Goal: Find specific page/section: Find specific page/section

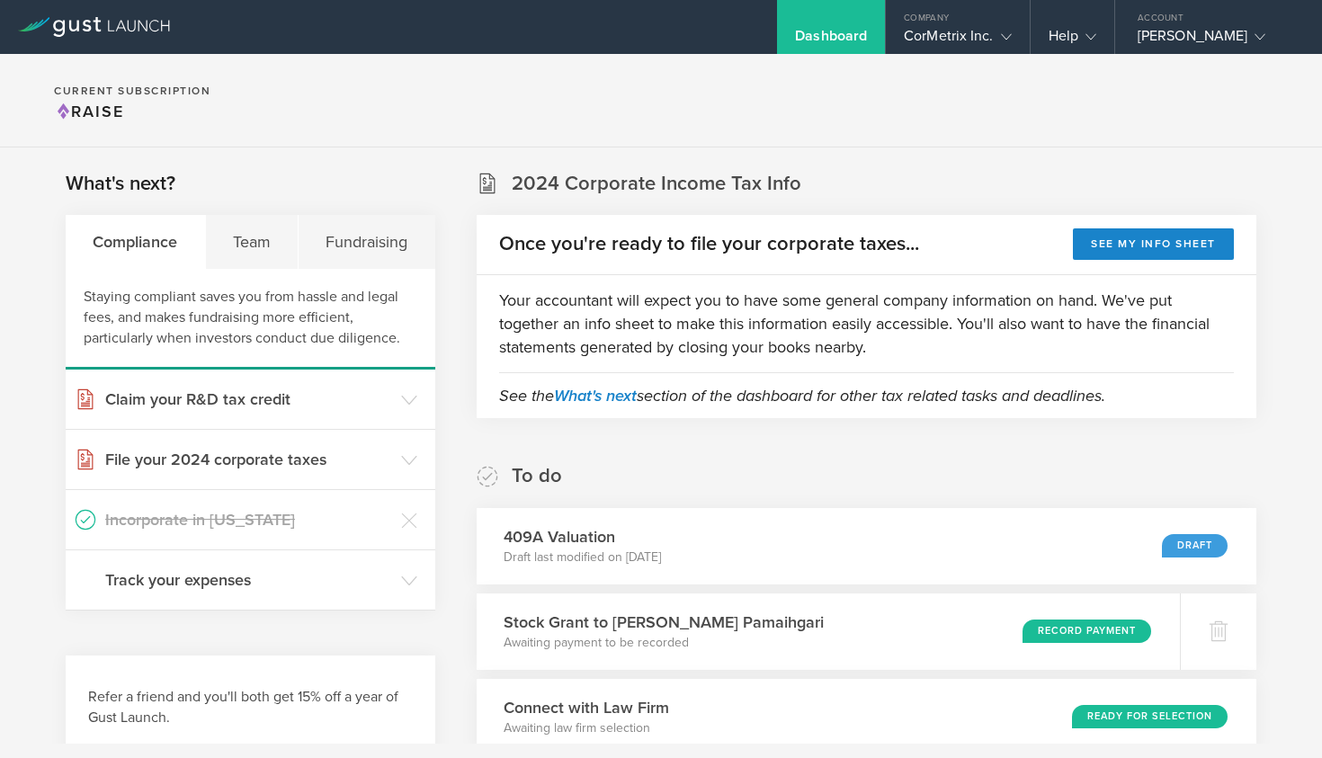
scroll to position [642, 0]
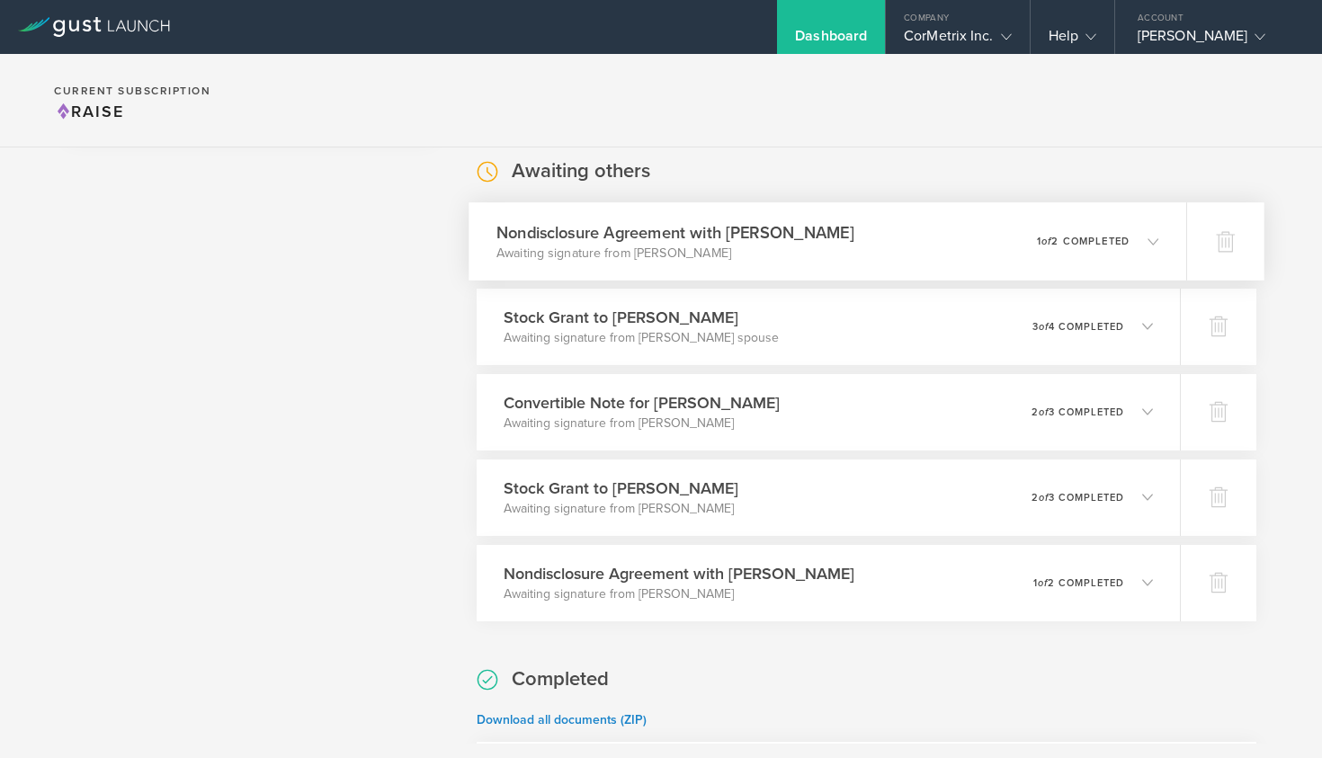
click at [553, 259] on p "Awaiting signature from [PERSON_NAME]" at bounding box center [675, 253] width 358 height 18
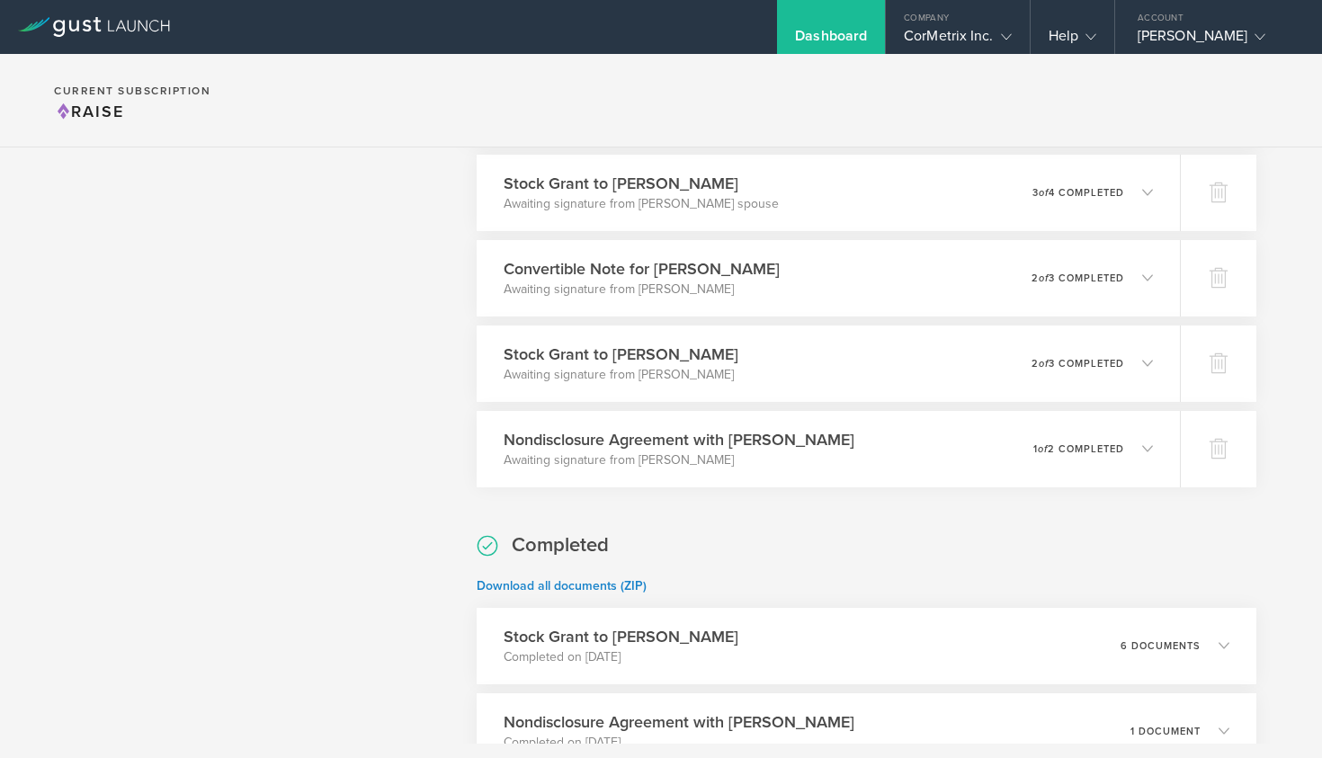
scroll to position [1020, 0]
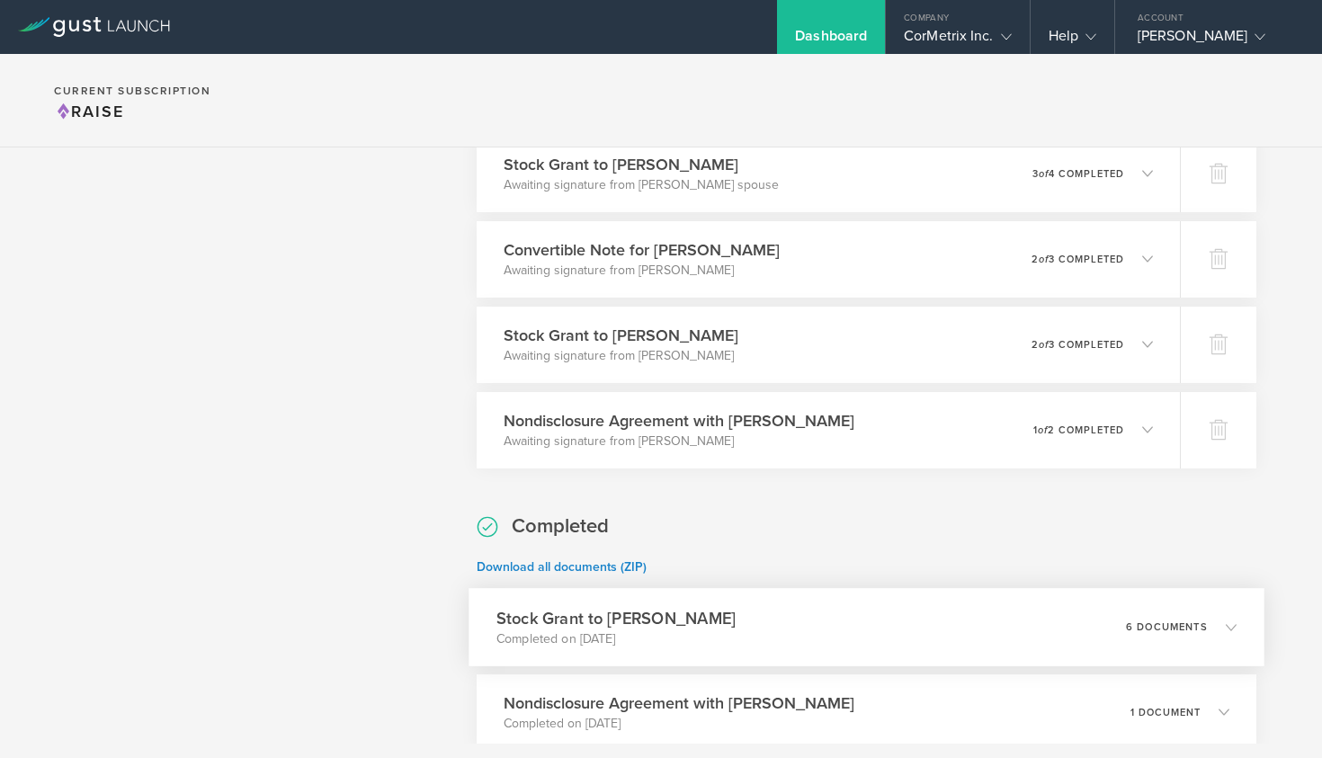
click at [1217, 625] on icon at bounding box center [1222, 627] width 30 height 16
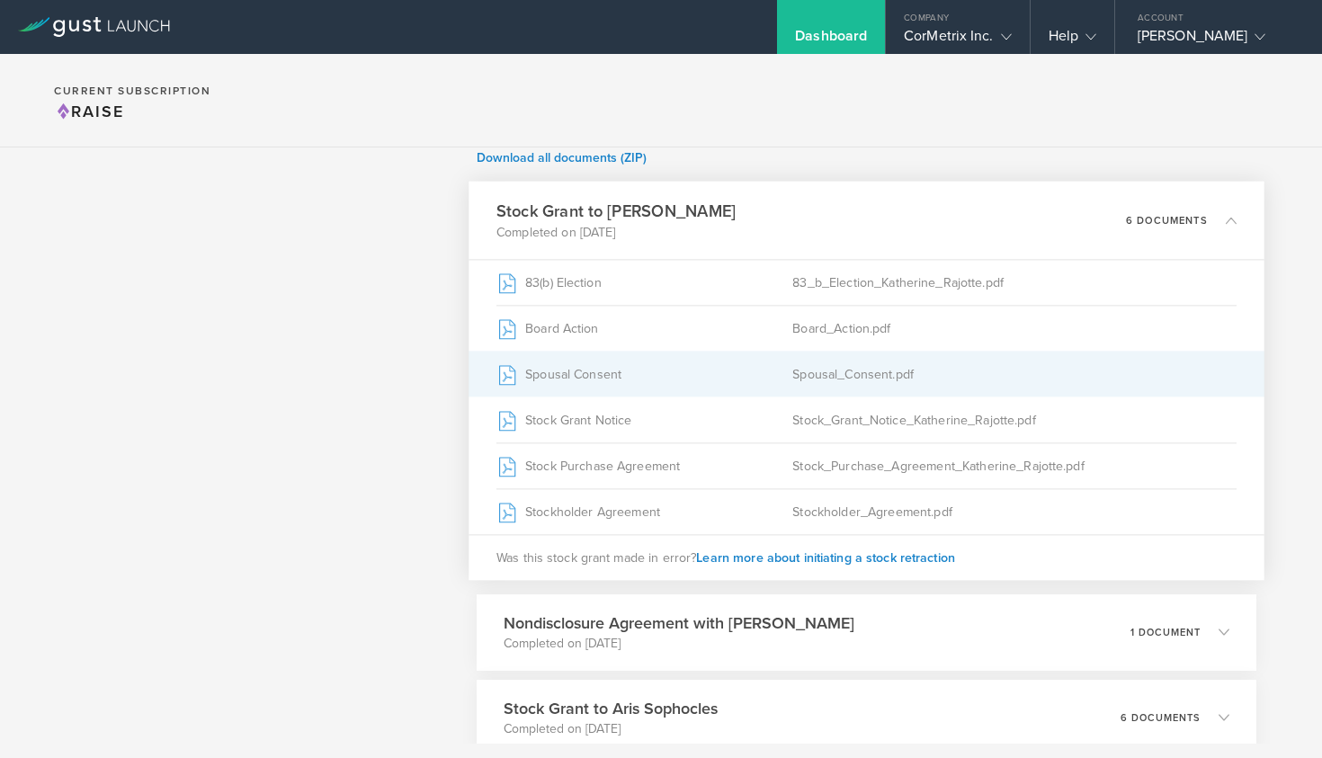
scroll to position [1205, 0]
click at [554, 370] on div "Spousal Consent" at bounding box center [644, 373] width 296 height 45
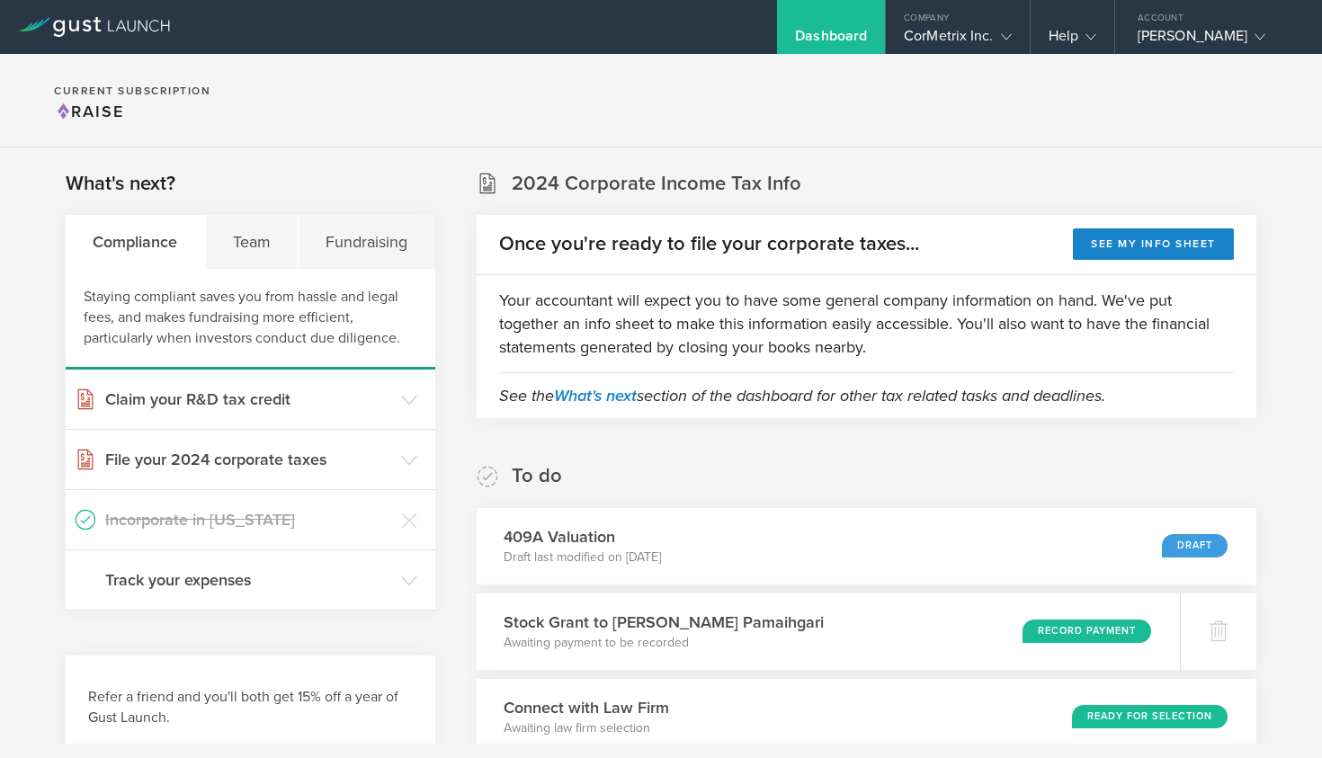
scroll to position [0, 0]
click at [980, 22] on div "Company" at bounding box center [957, 13] width 143 height 27
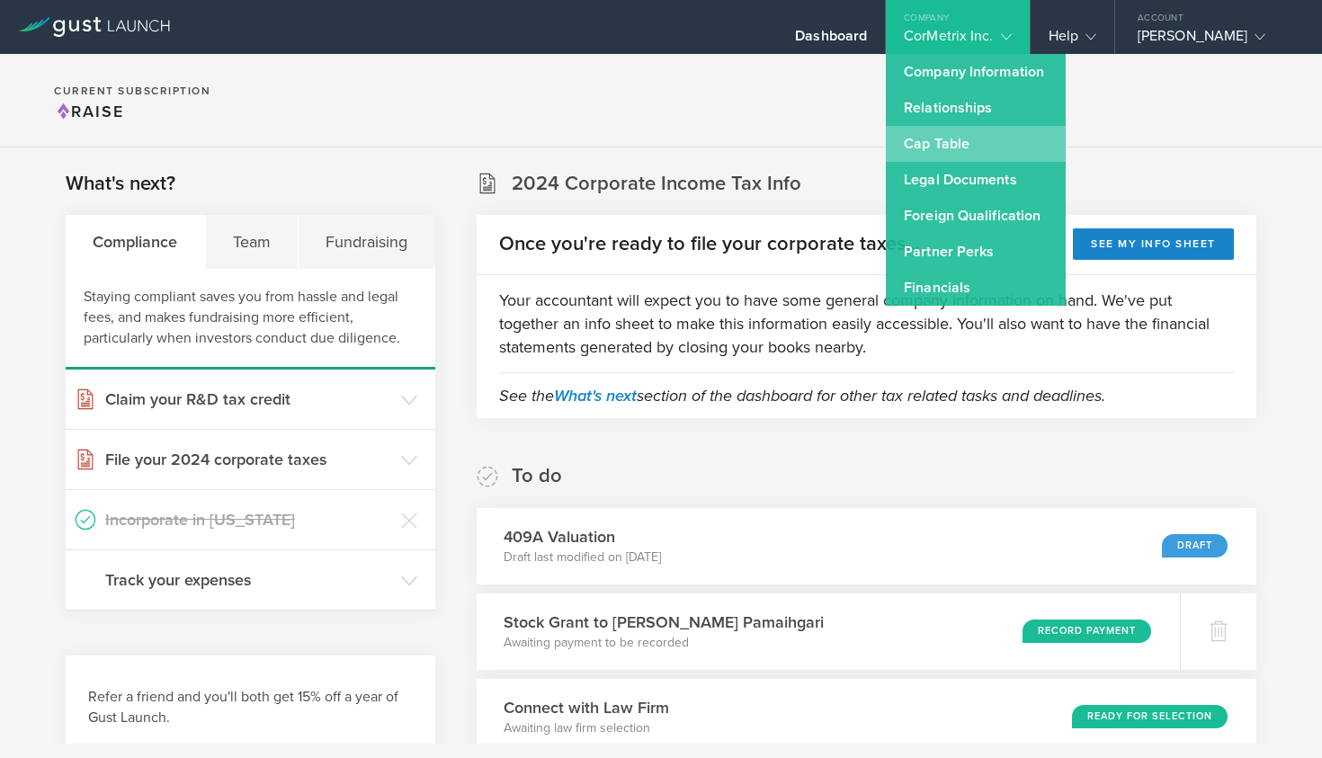
click at [956, 142] on link "Cap Table" at bounding box center [976, 144] width 180 height 36
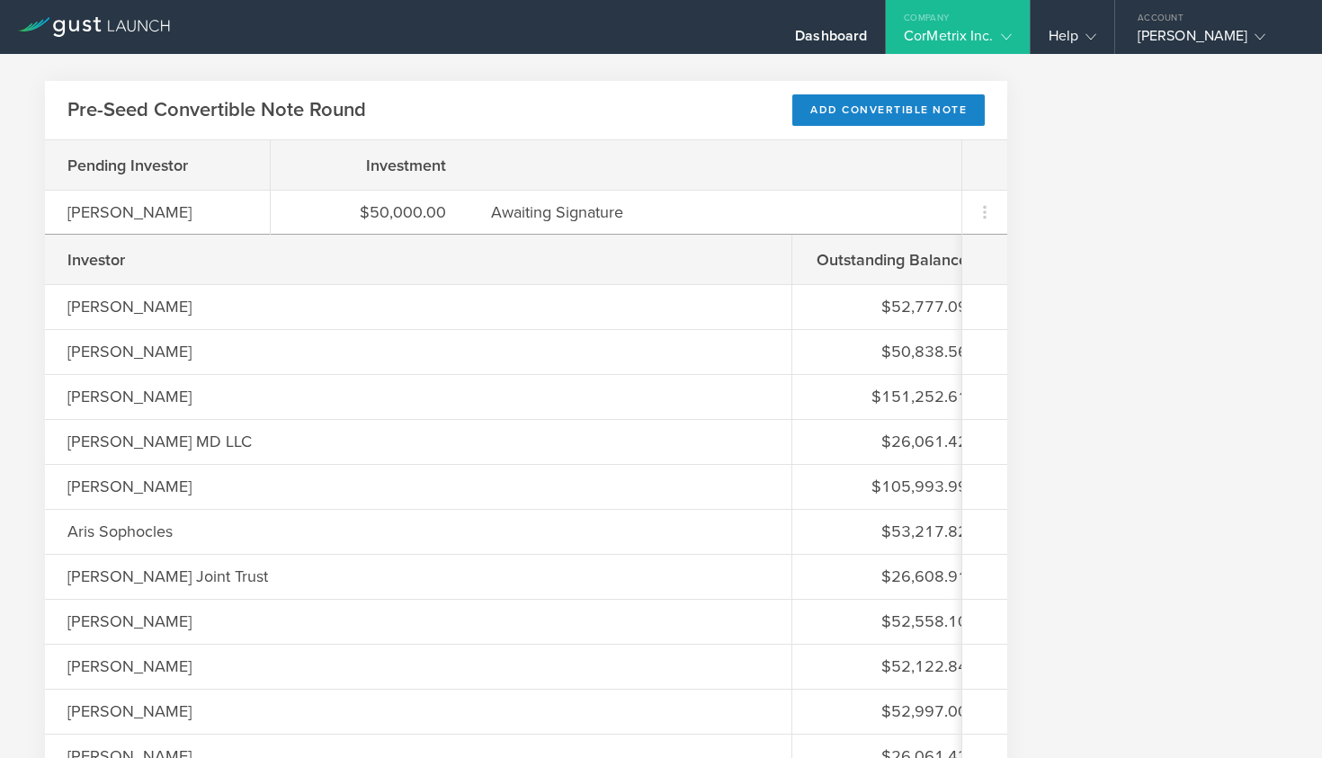
scroll to position [1310, 0]
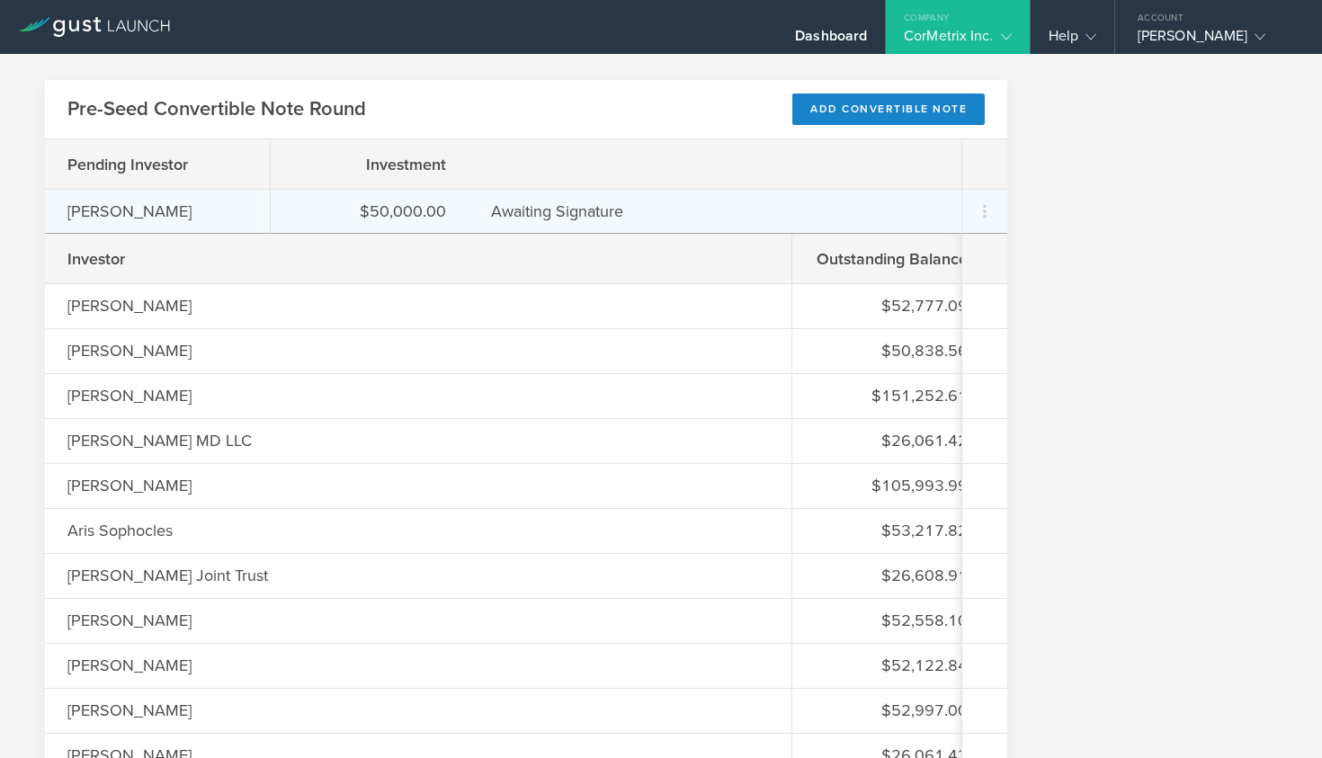
click at [447, 204] on div "$50,000.00 Awaiting Signature" at bounding box center [616, 211] width 691 height 45
click at [438, 205] on div "$50,000.00" at bounding box center [369, 211] width 153 height 23
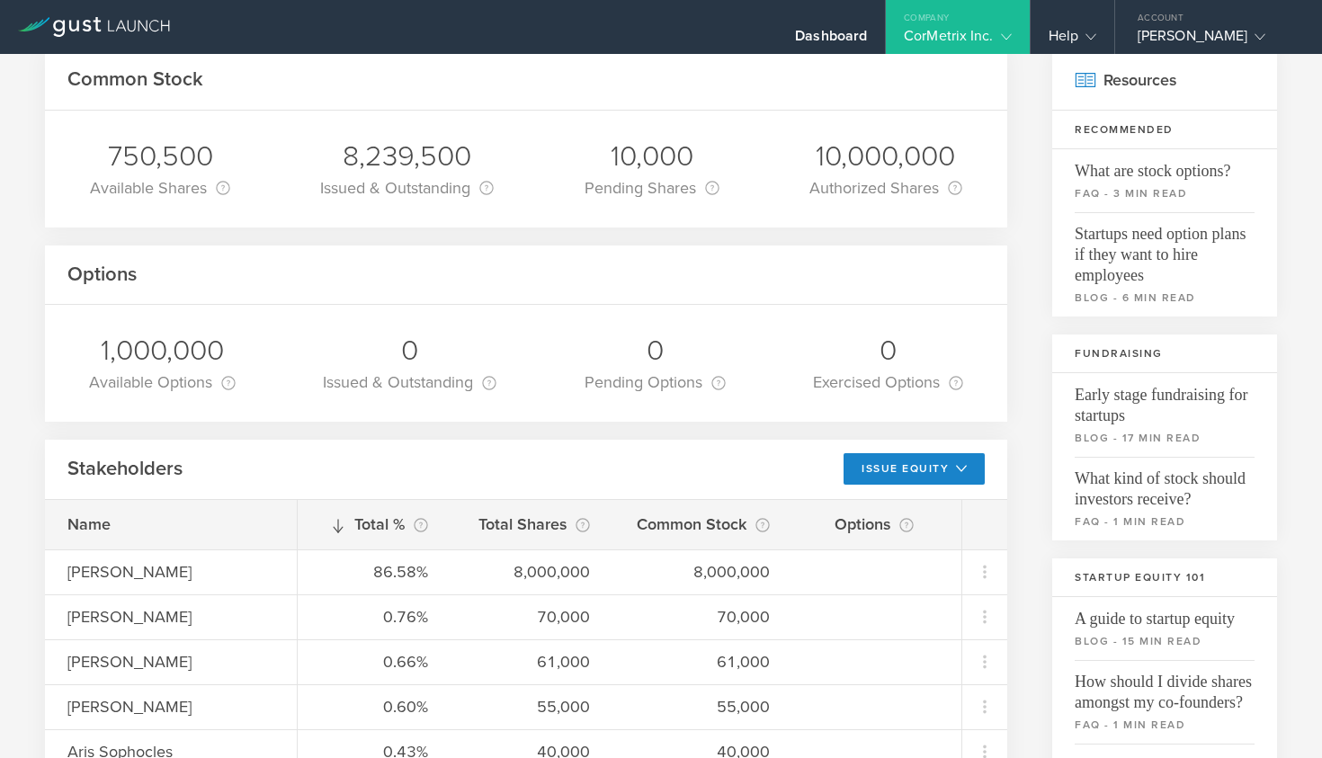
scroll to position [76, 0]
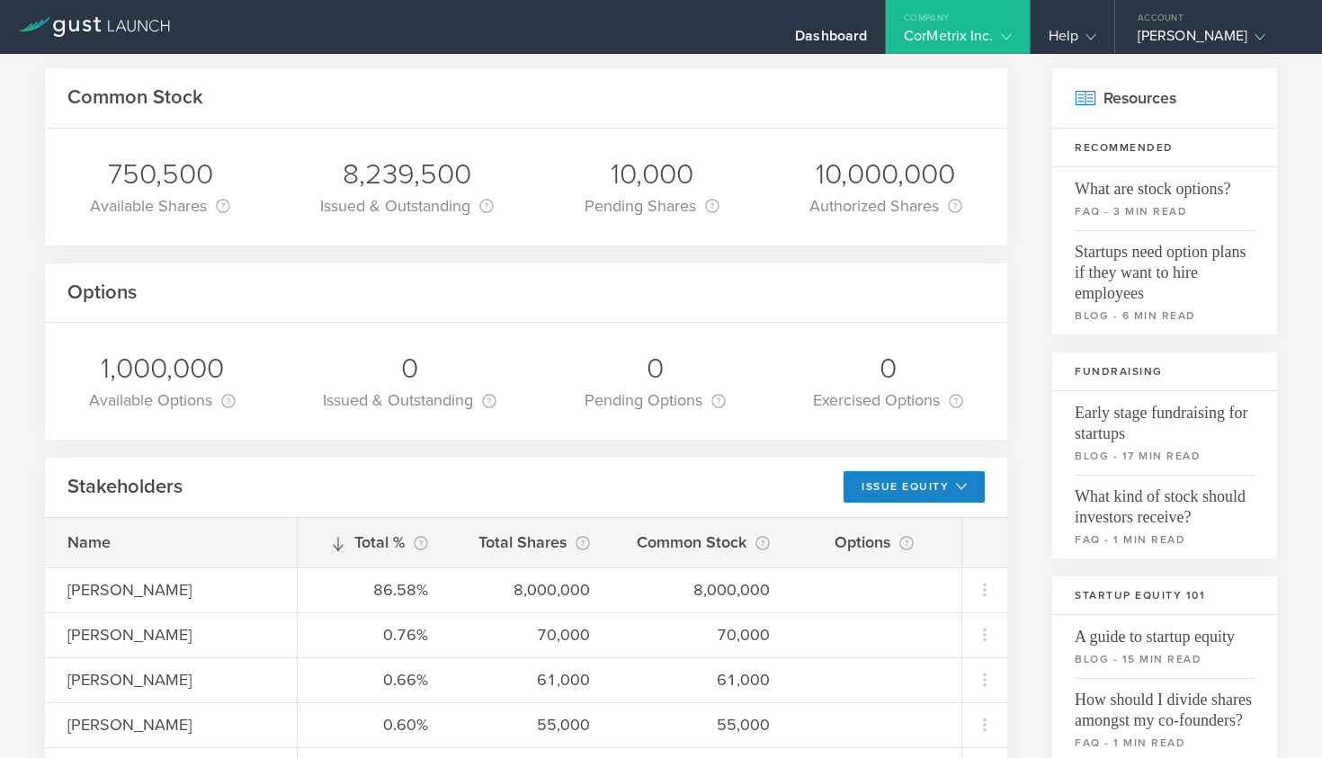
click at [1005, 30] on gust-icon at bounding box center [1003, 36] width 18 height 18
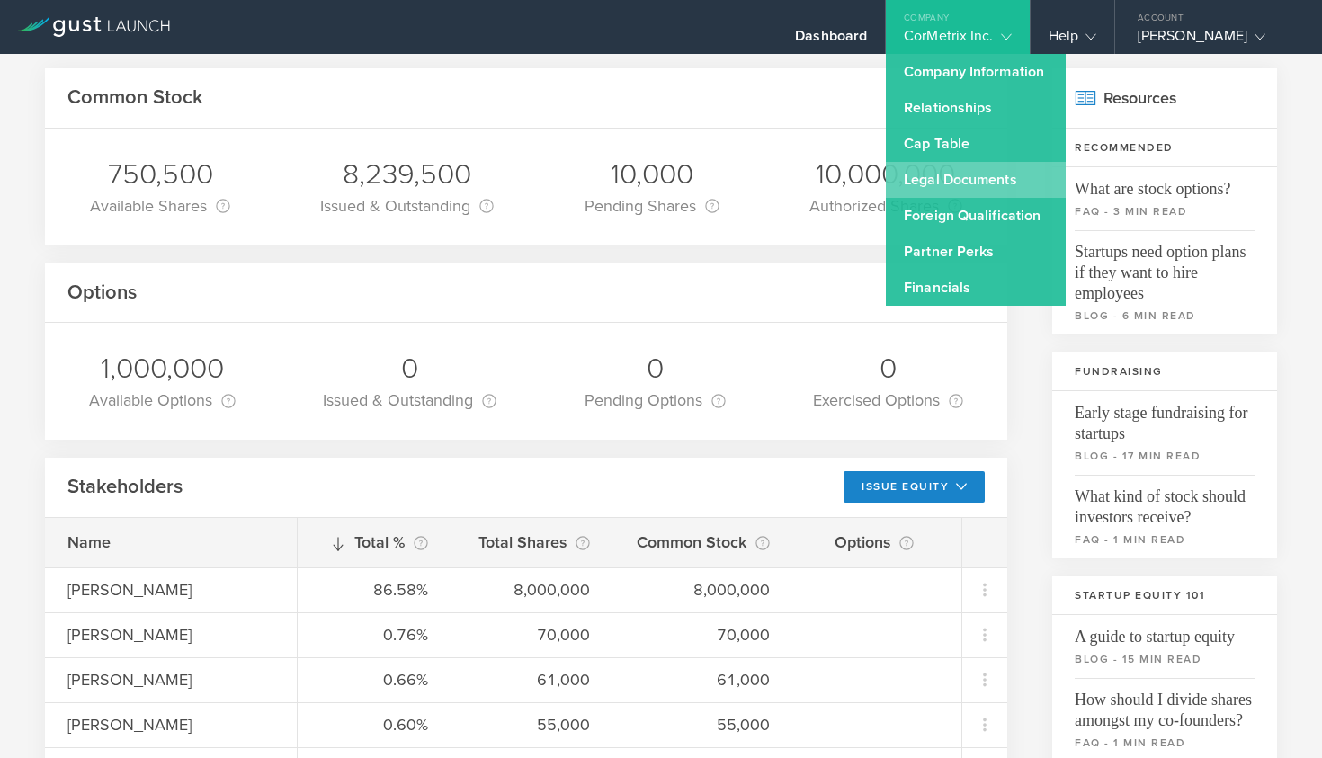
click at [953, 197] on link "Legal Documents" at bounding box center [976, 180] width 180 height 36
